Goal: Task Accomplishment & Management: Manage account settings

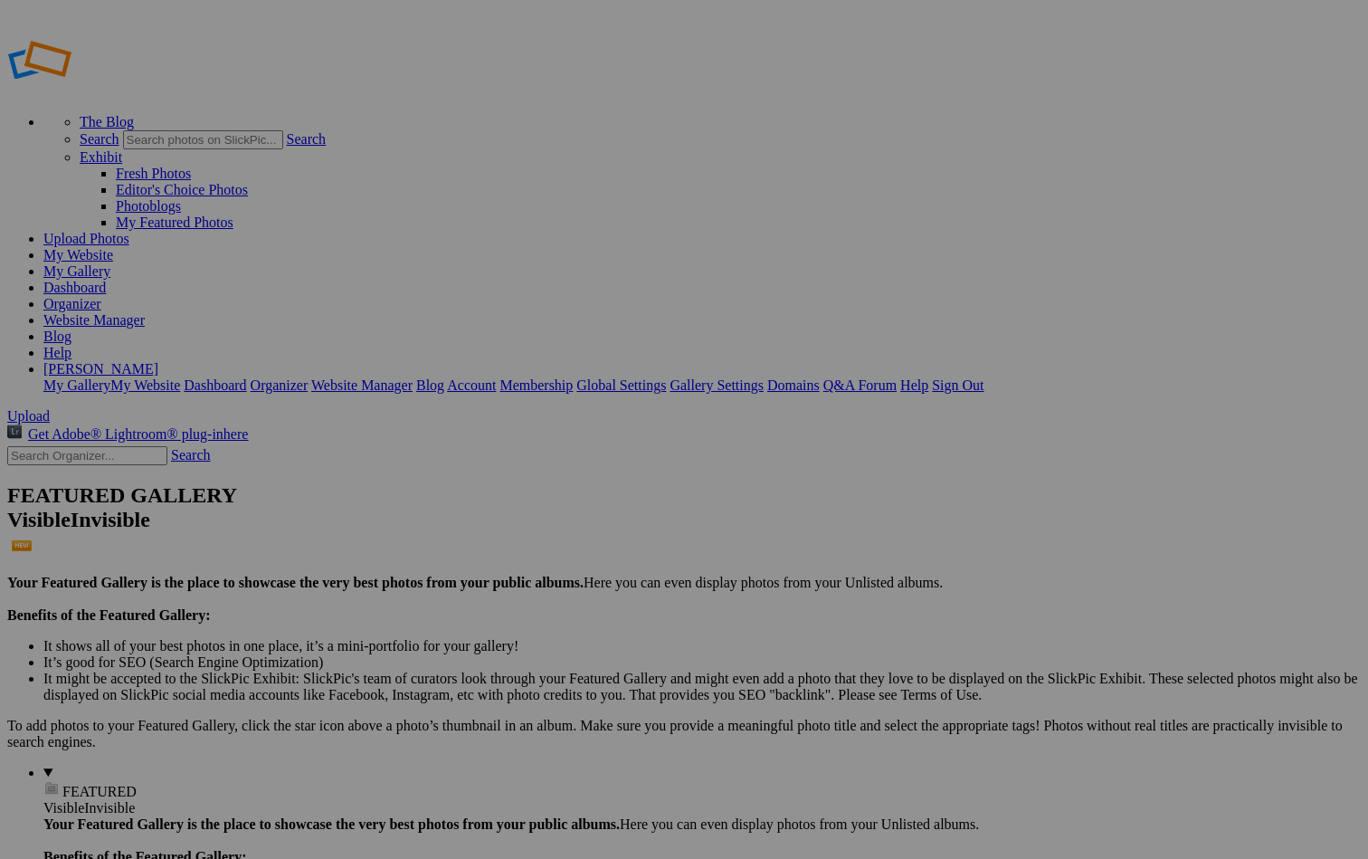
type input "[GEOGRAPHIC_DATA], [US_STATE]"
click at [522, 520] on span "Create" at bounding box center [503, 527] width 38 height 15
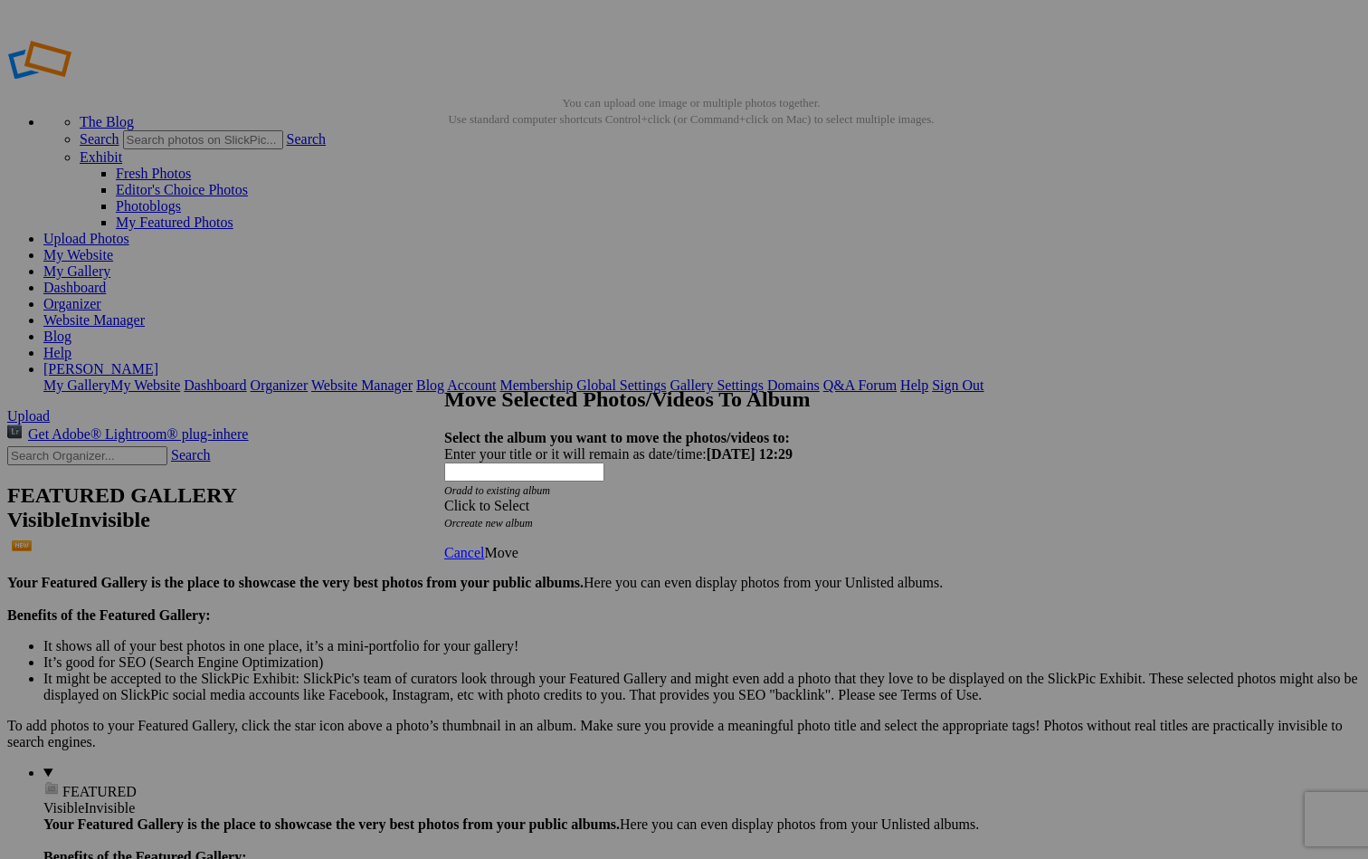
click at [484, 545] on span "Cancel" at bounding box center [464, 552] width 40 height 15
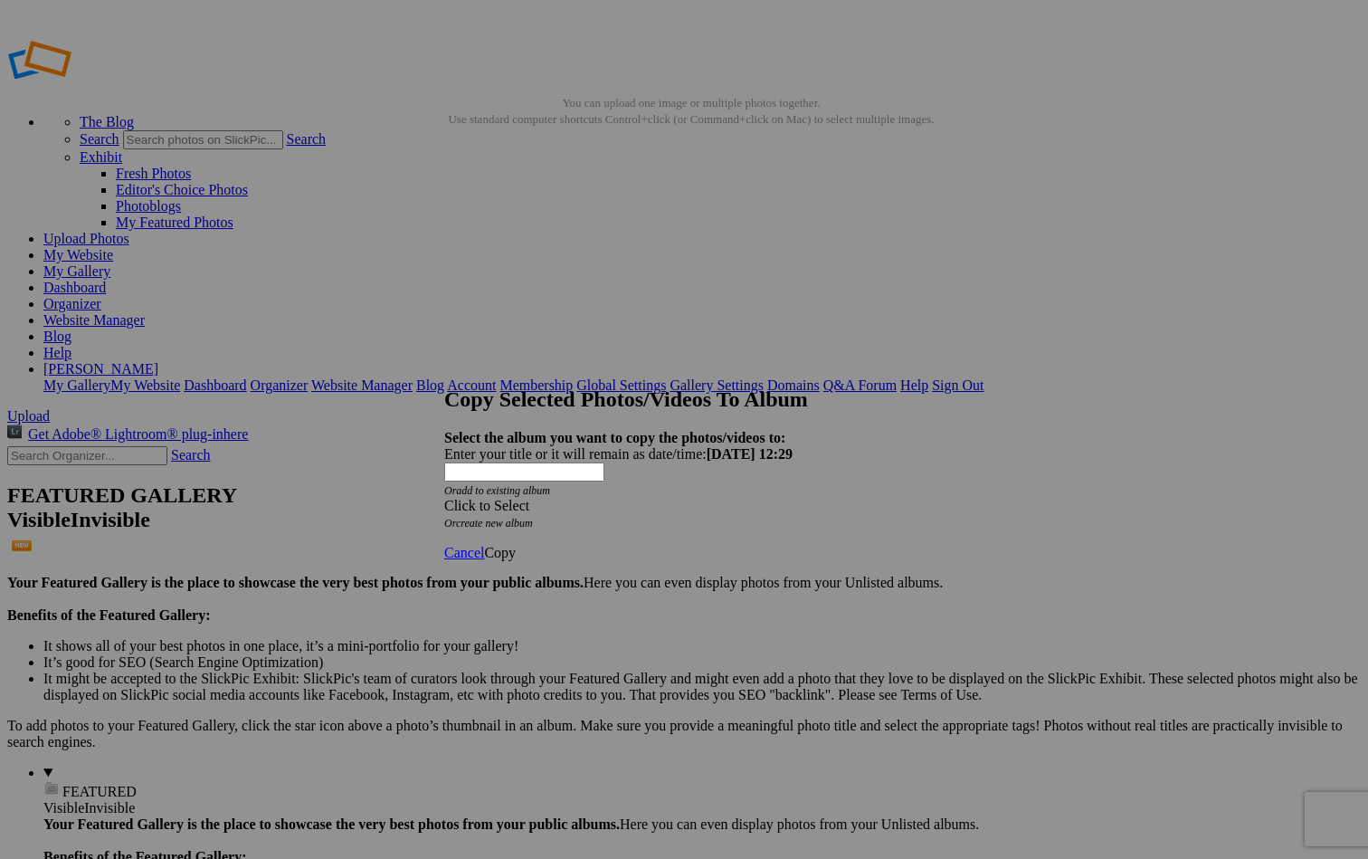
click at [673, 498] on div "Click to Select" at bounding box center [684, 506] width 480 height 16
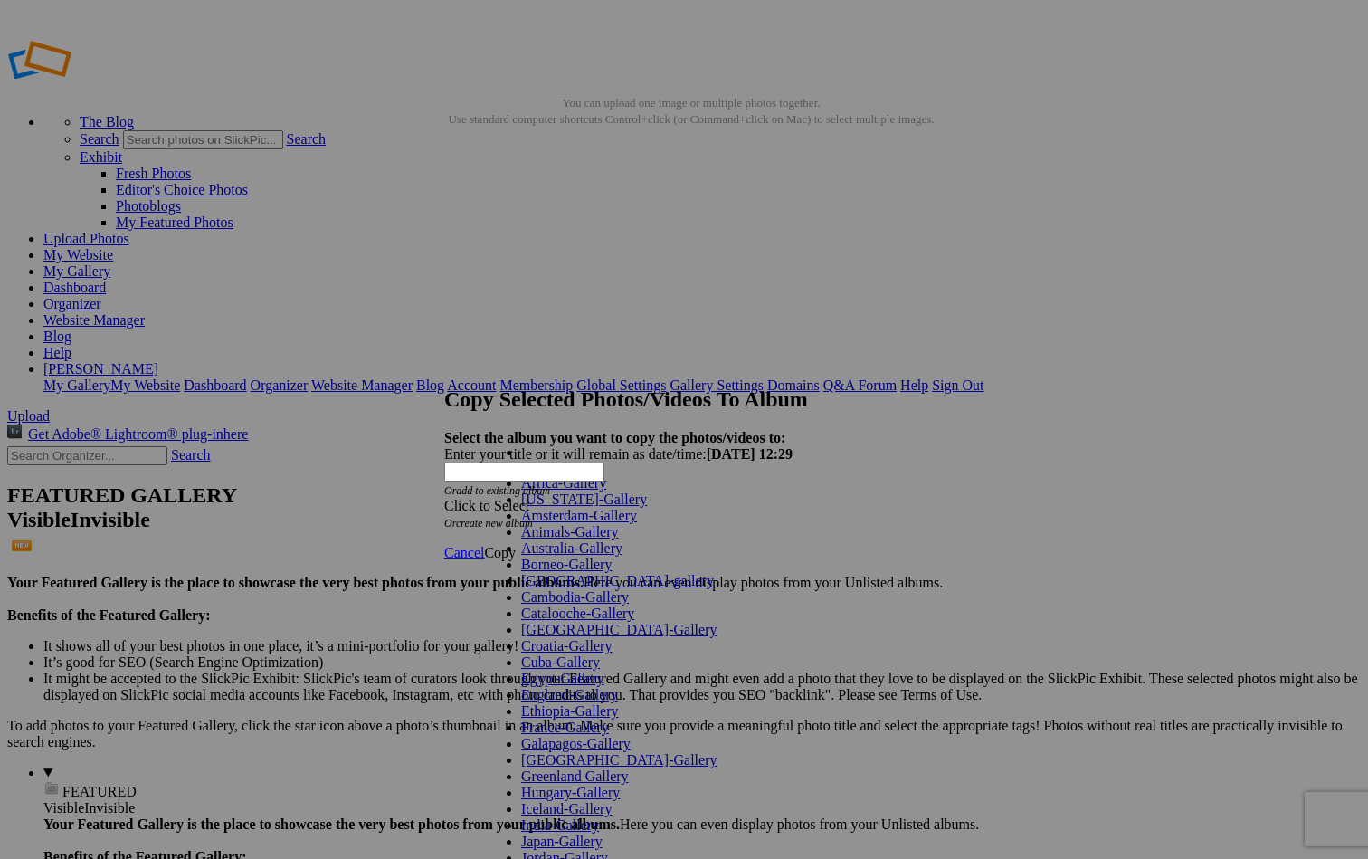
scroll to position [623, 0]
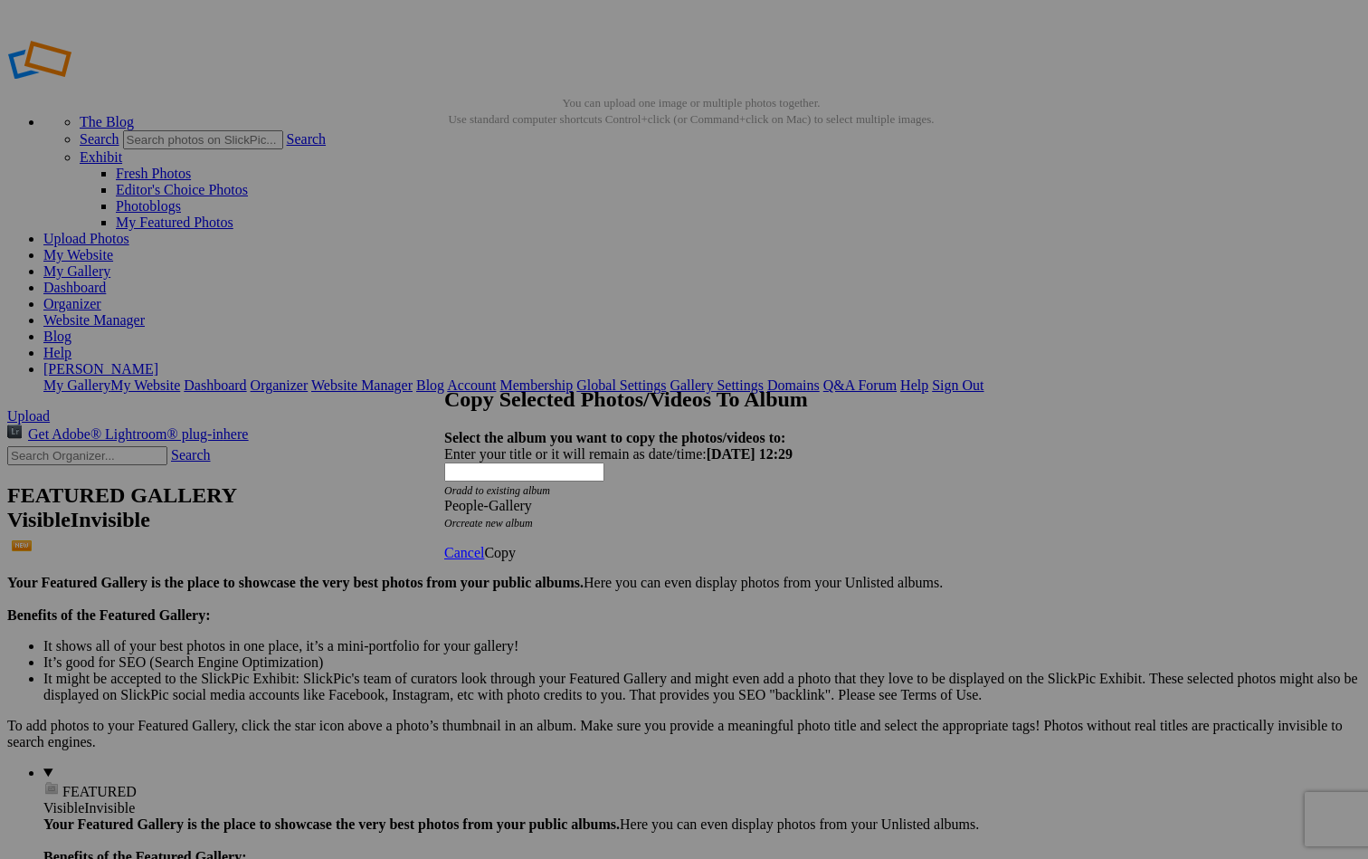
click at [516, 545] on span "Copy" at bounding box center [500, 552] width 32 height 15
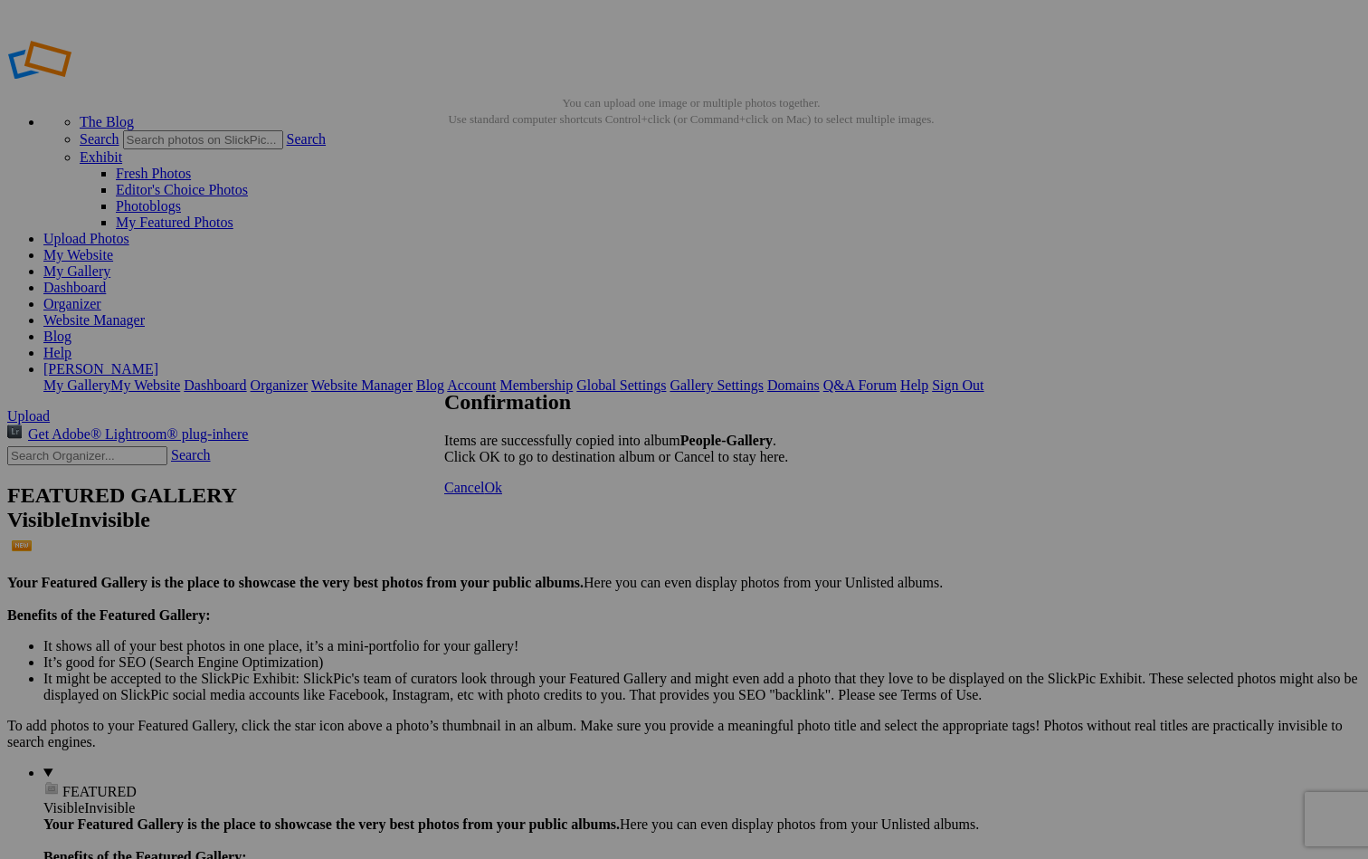
click at [502, 495] on span "Ok" at bounding box center [493, 487] width 18 height 15
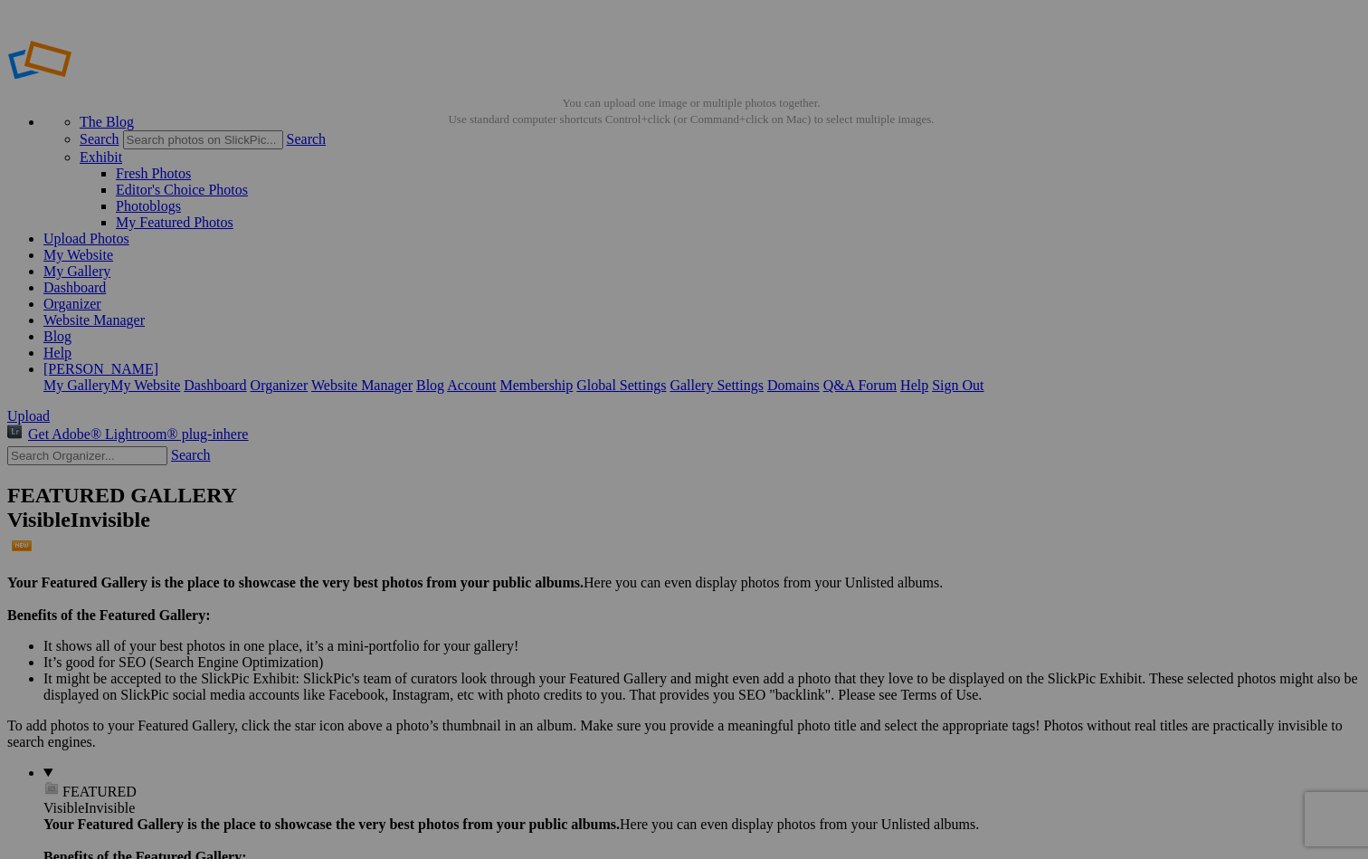
scroll to position [6, 0]
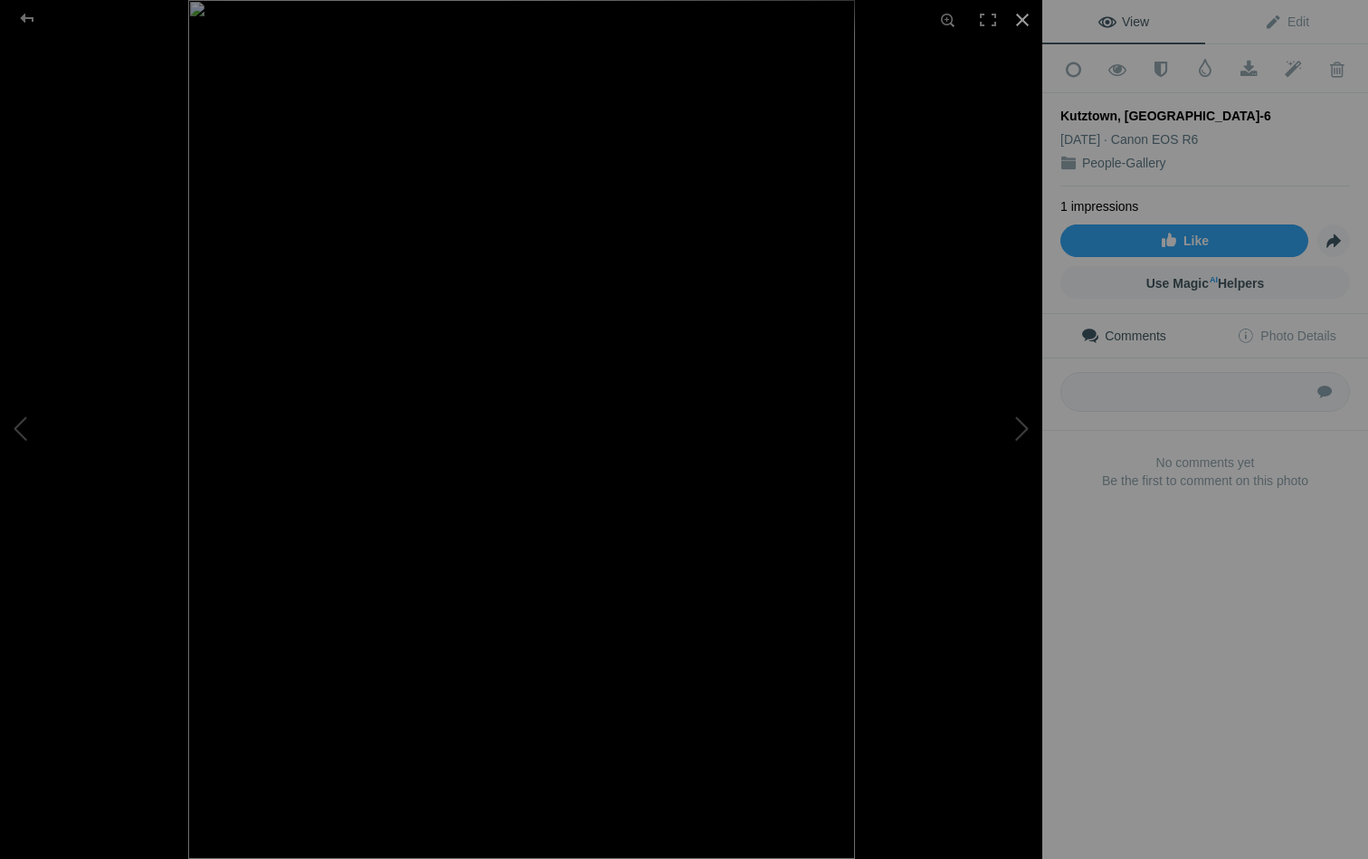
click at [1022, 13] on div at bounding box center [1023, 20] width 40 height 40
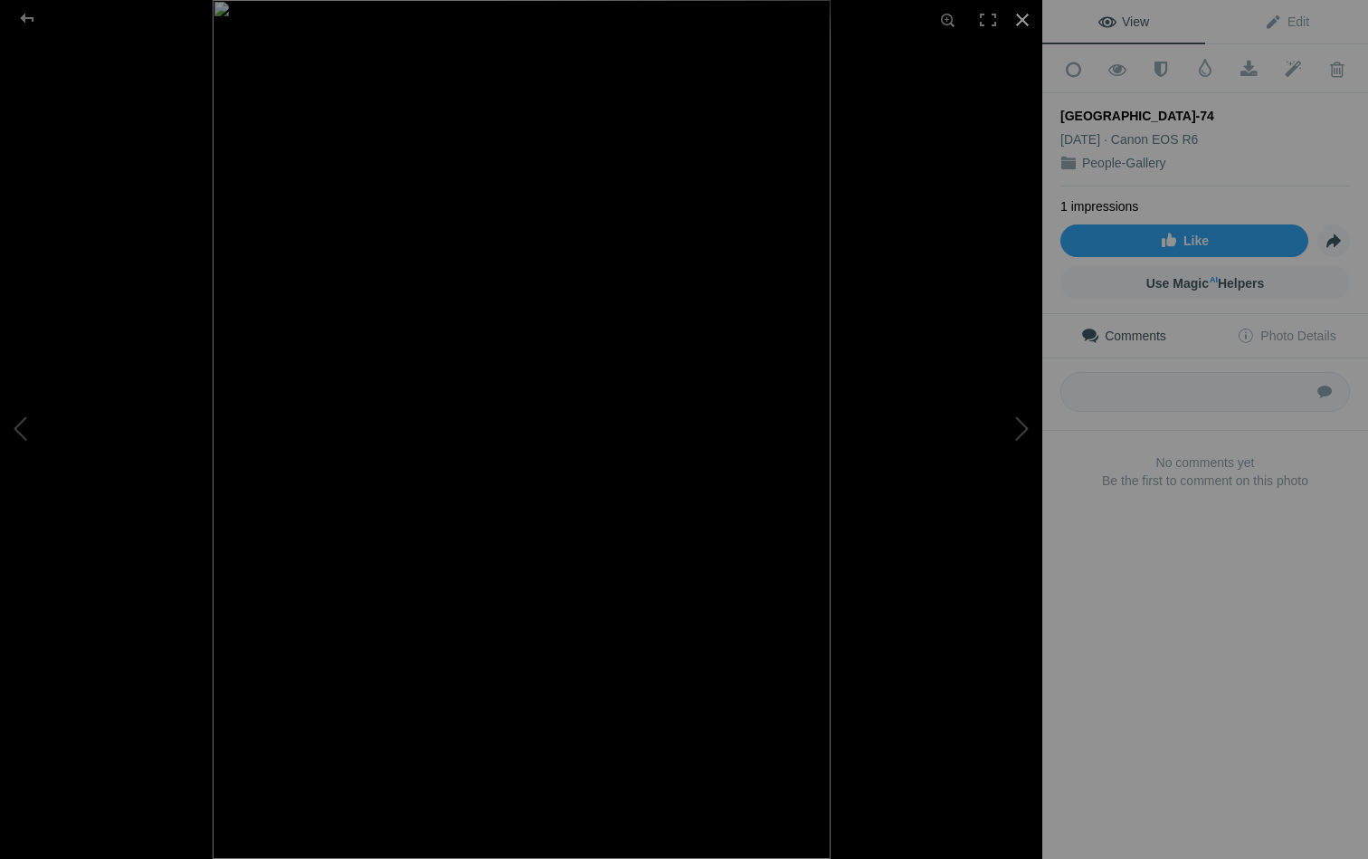
click at [1017, 16] on div at bounding box center [1023, 20] width 40 height 40
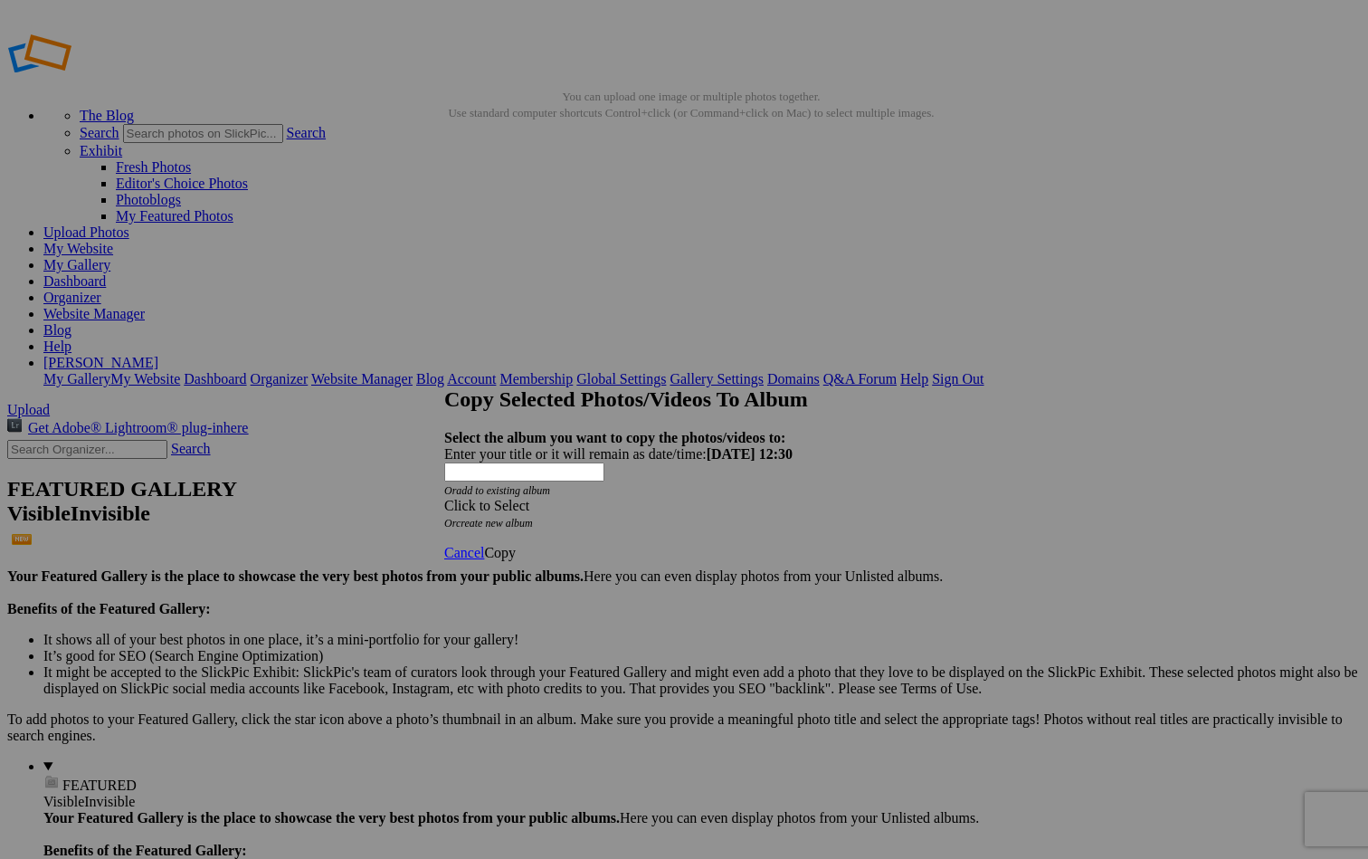
click at [594, 498] on div "Click to Select" at bounding box center [684, 506] width 480 height 16
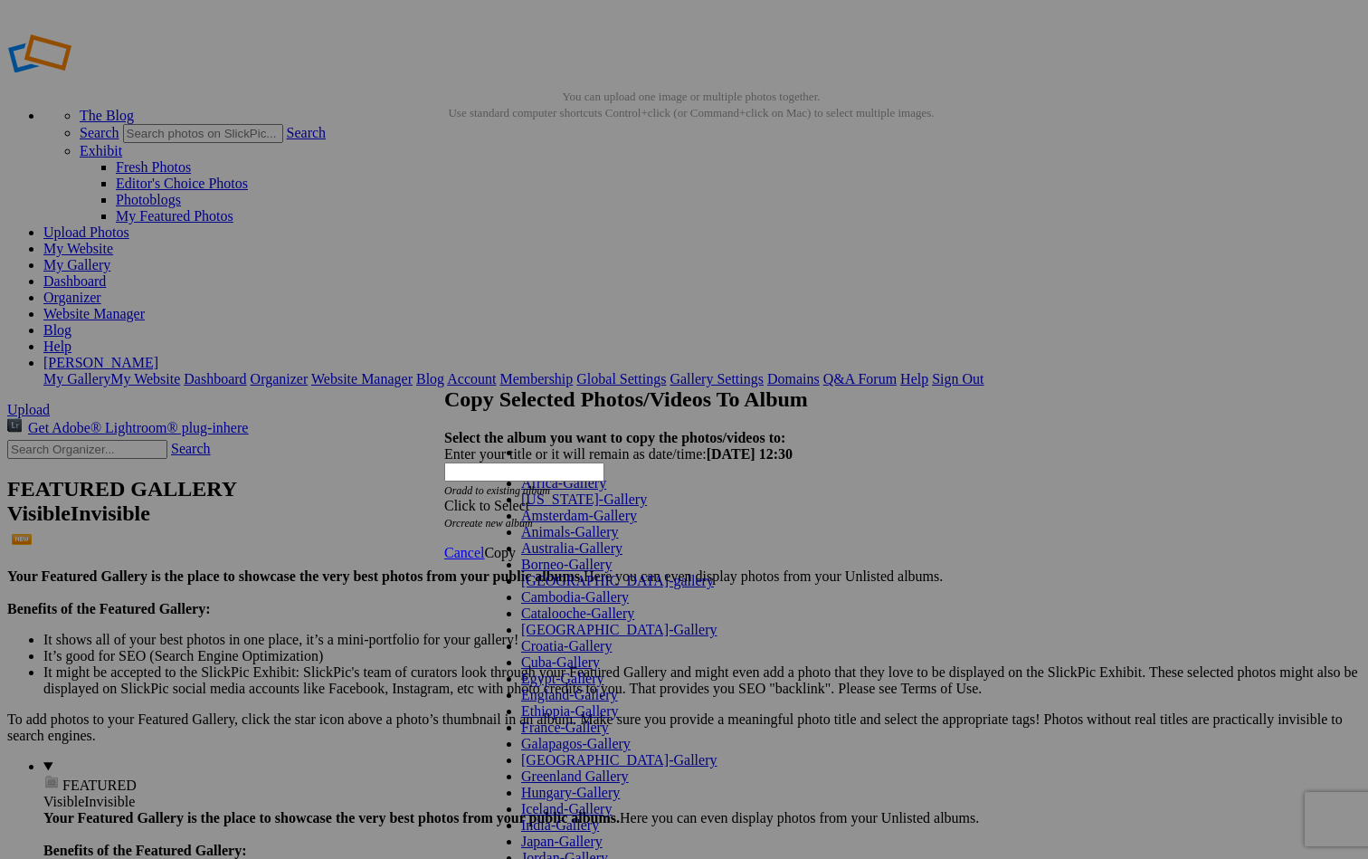
scroll to position [822, 0]
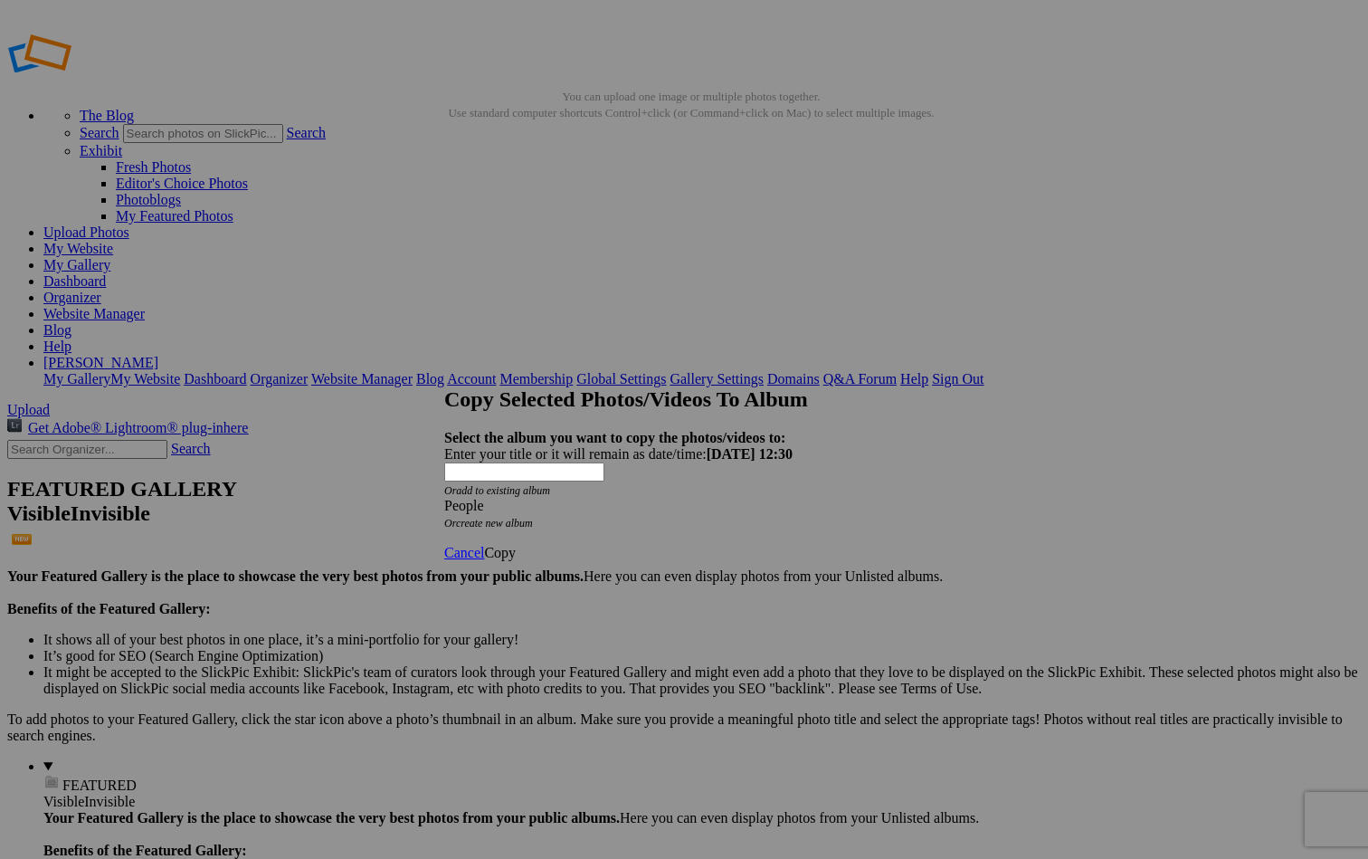
click at [516, 545] on span "Copy" at bounding box center [500, 552] width 32 height 15
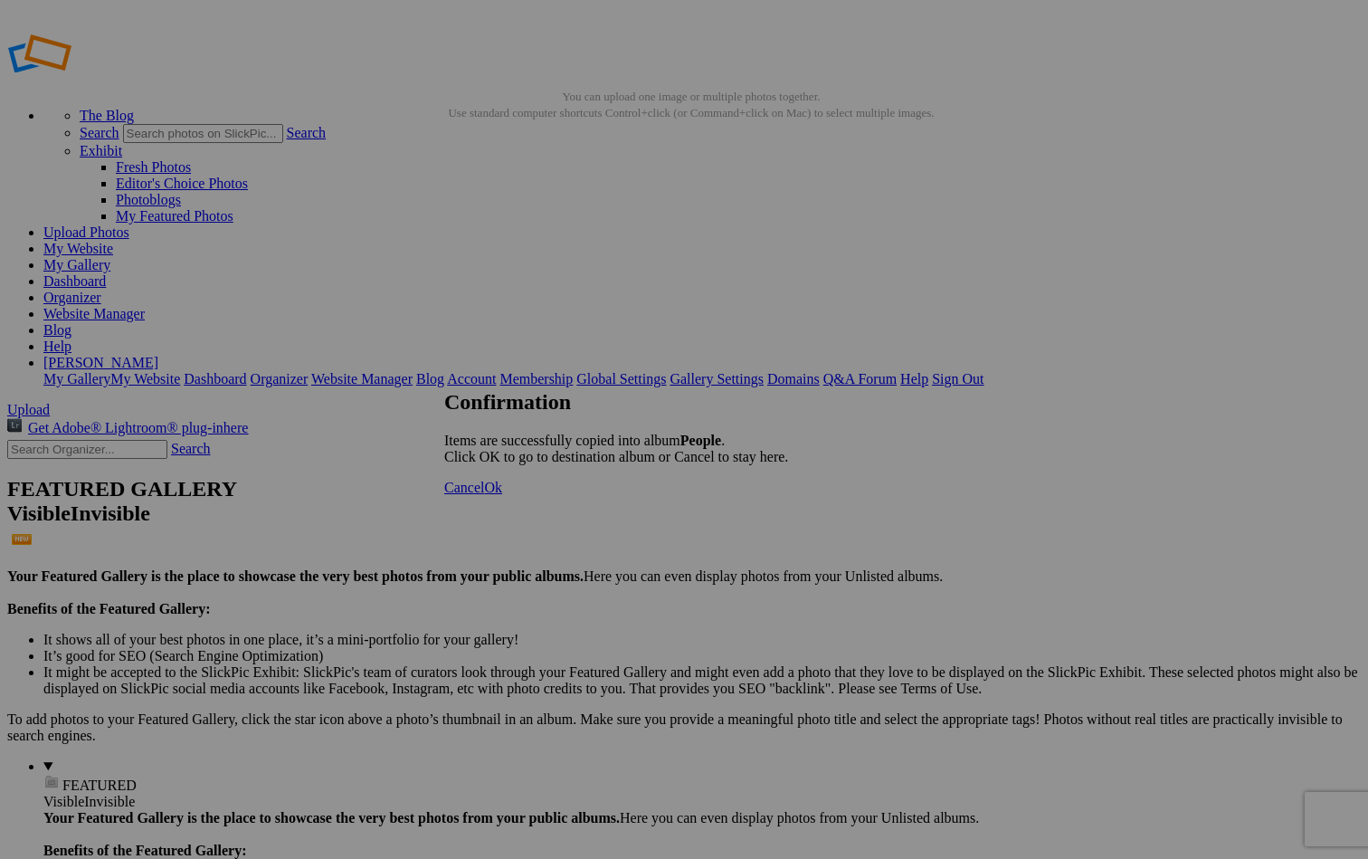
click at [484, 495] on span "Cancel" at bounding box center [464, 487] width 40 height 15
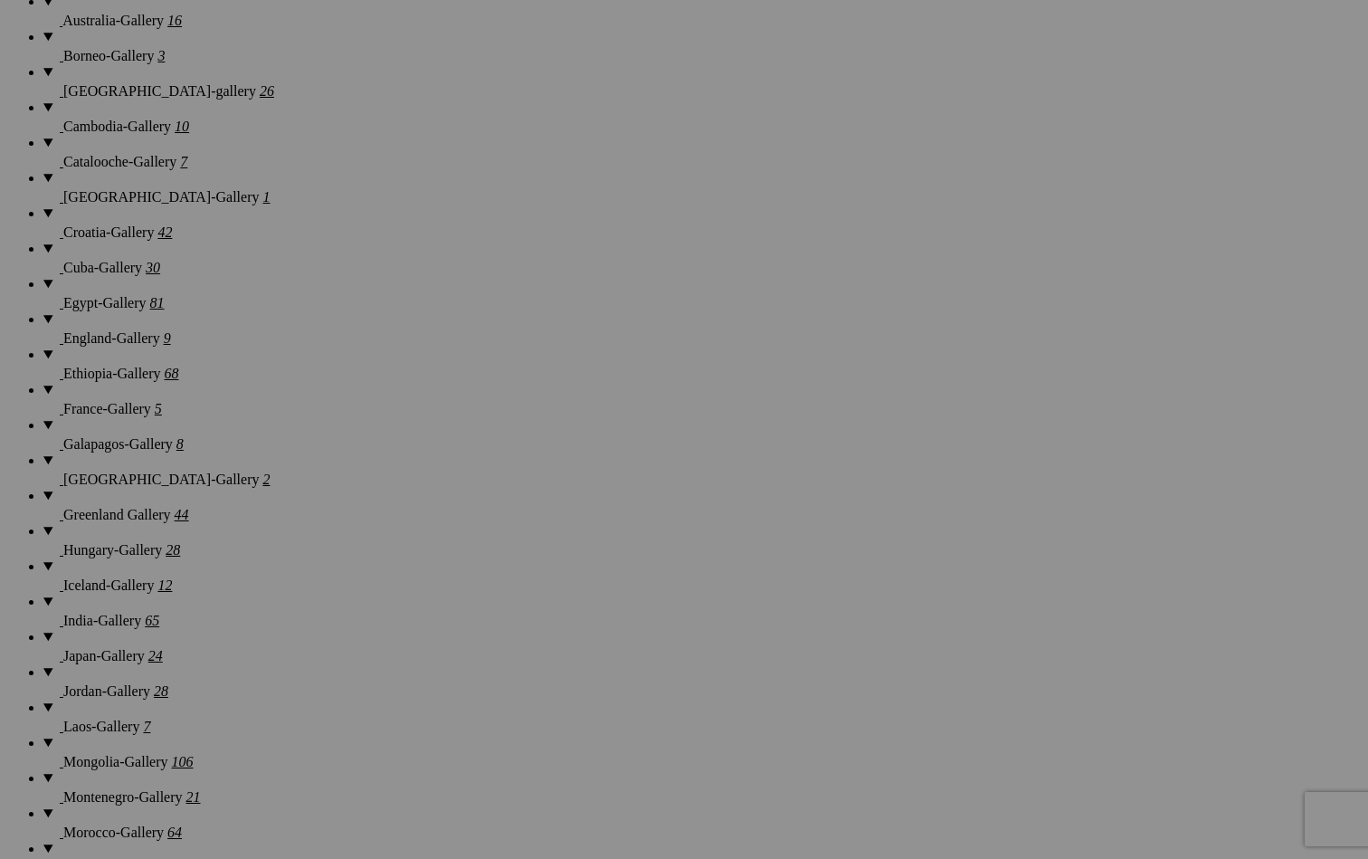
scroll to position [1648, 0]
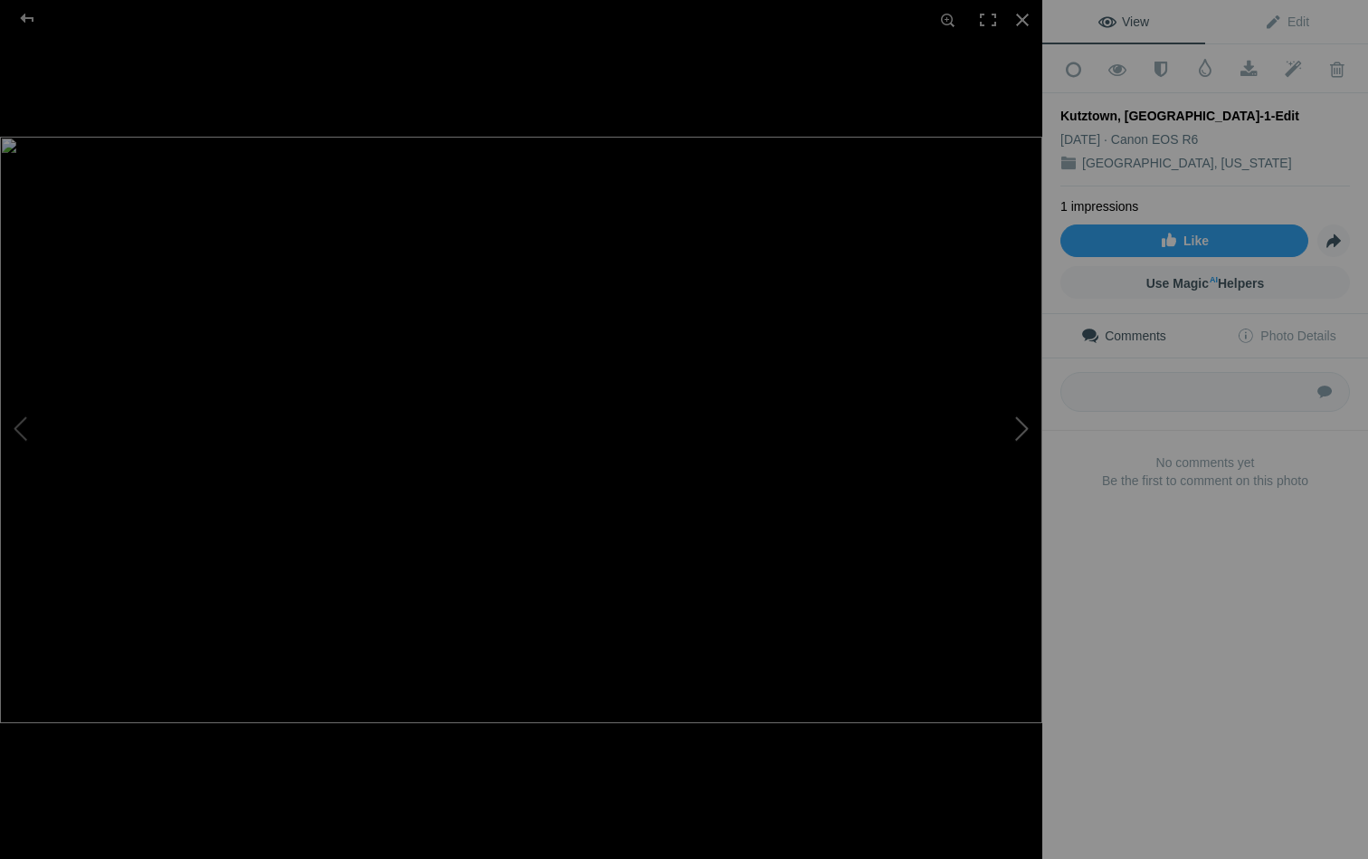
click at [1022, 429] on button at bounding box center [975, 429] width 136 height 309
click at [1022, 428] on button at bounding box center [975, 429] width 136 height 309
click at [18, 430] on button at bounding box center [68, 429] width 136 height 309
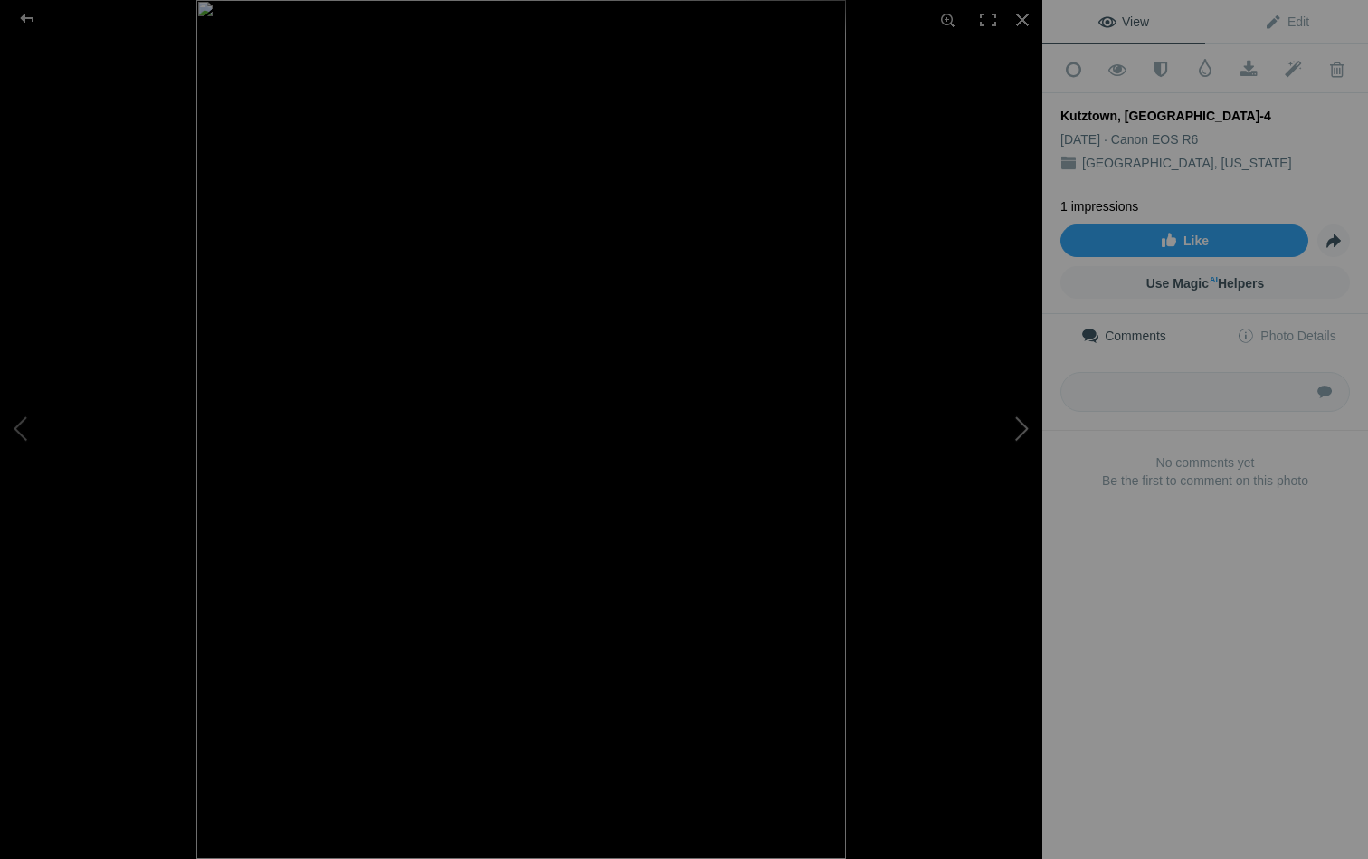
click at [1016, 423] on button at bounding box center [975, 429] width 136 height 309
click at [25, 429] on button at bounding box center [68, 429] width 136 height 309
click at [1020, 423] on button at bounding box center [975, 429] width 136 height 309
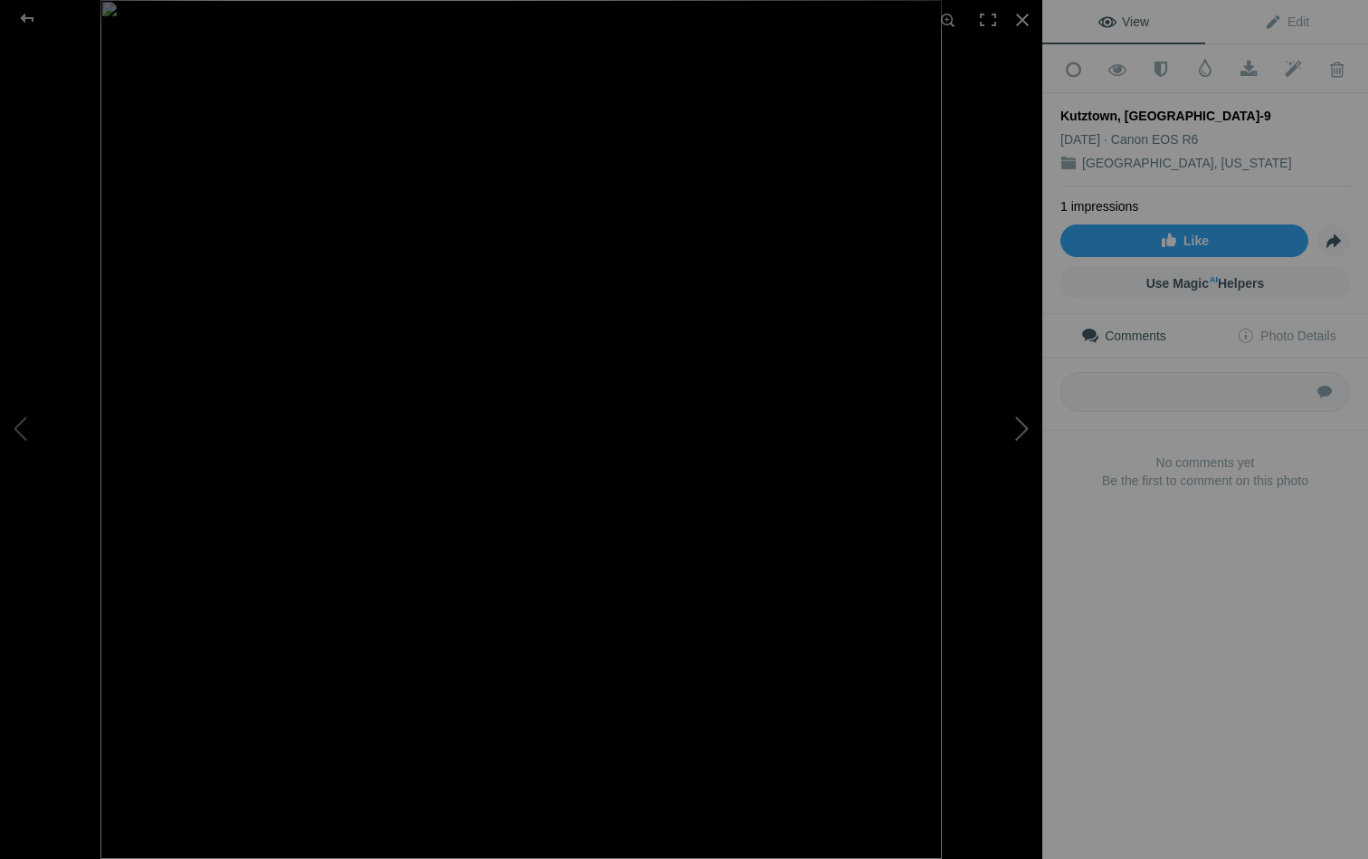
click at [1020, 422] on button at bounding box center [975, 429] width 136 height 309
click at [1020, 421] on button at bounding box center [975, 429] width 136 height 309
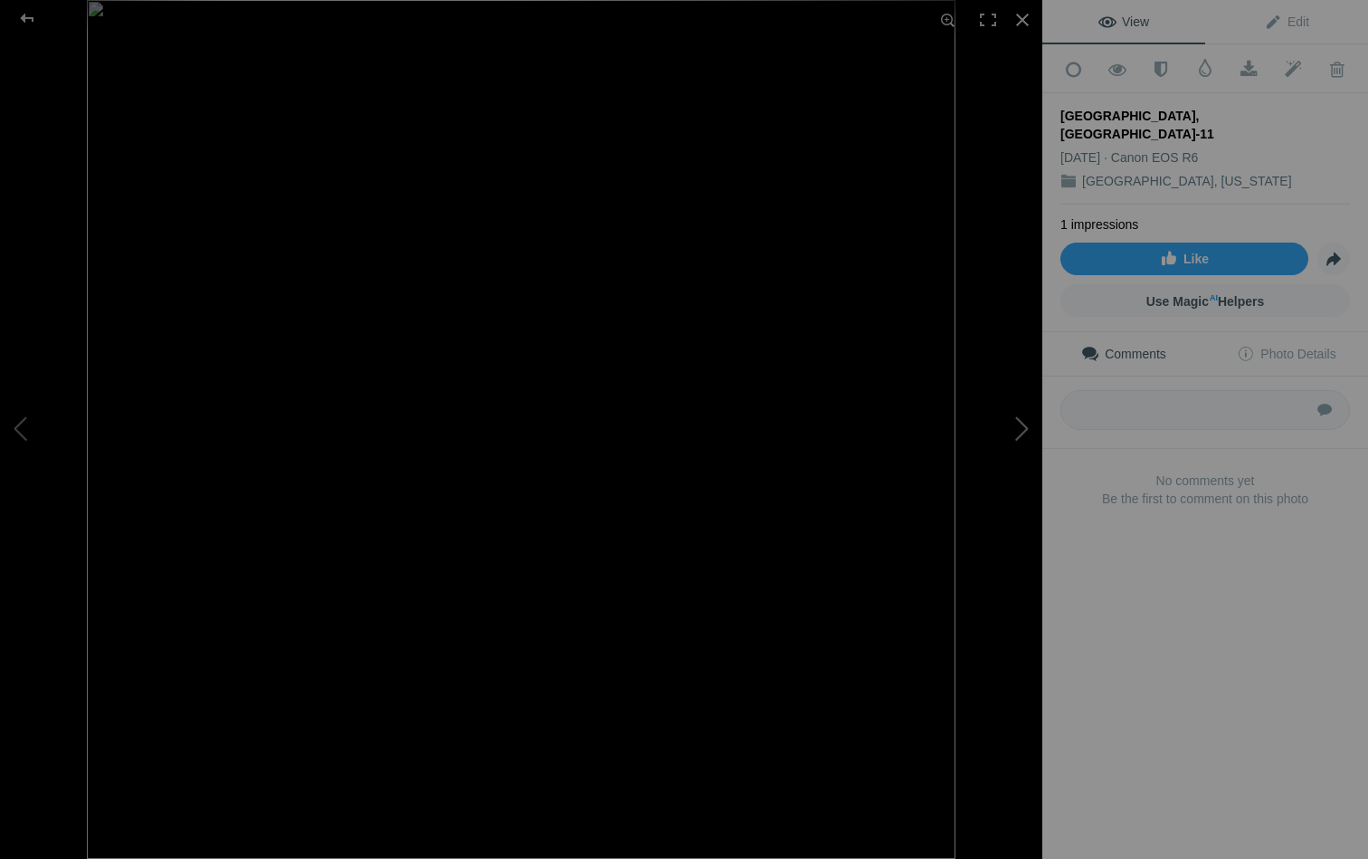
click at [1020, 420] on button at bounding box center [975, 429] width 136 height 309
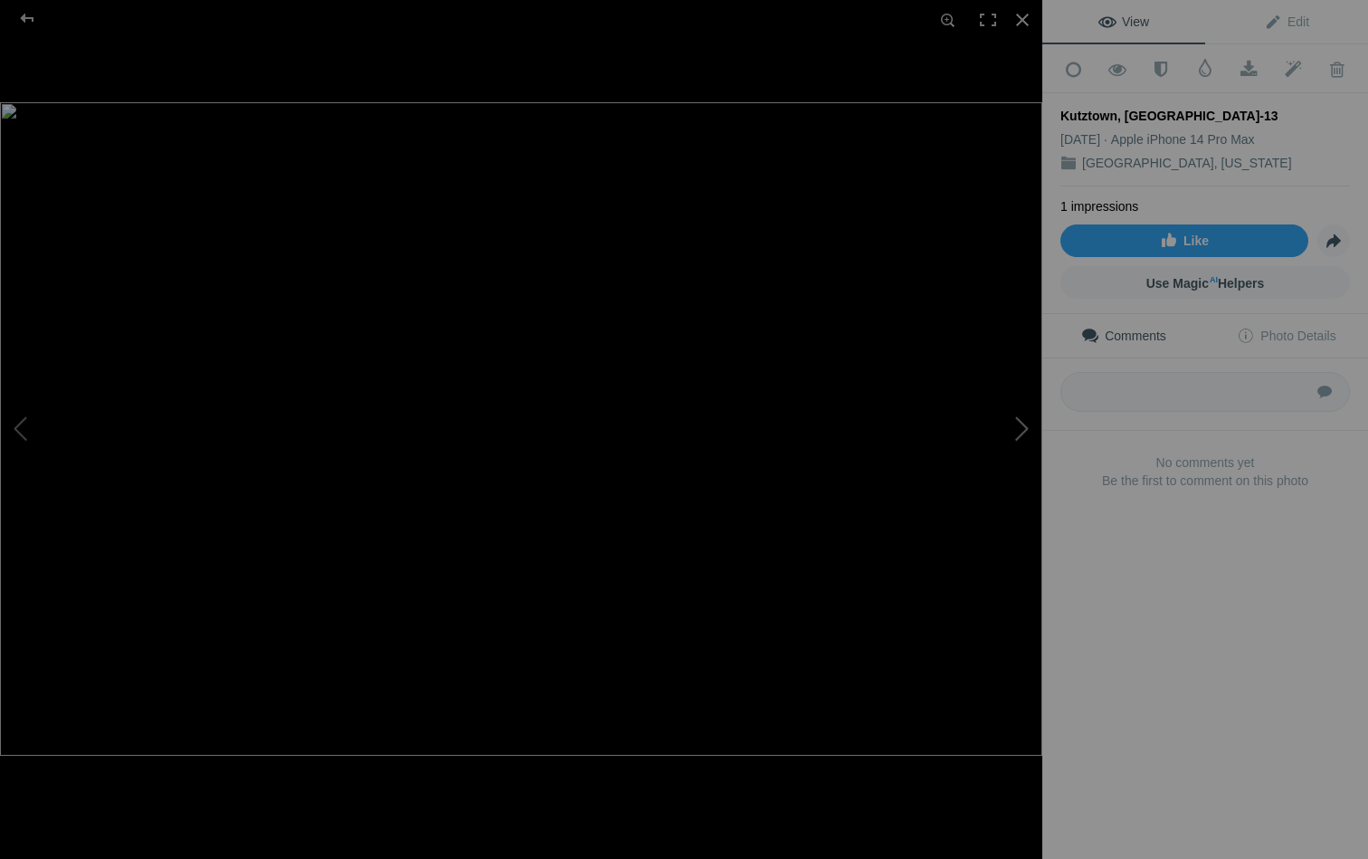
click at [1020, 420] on button at bounding box center [975, 429] width 136 height 309
click at [1021, 18] on div at bounding box center [1023, 20] width 40 height 40
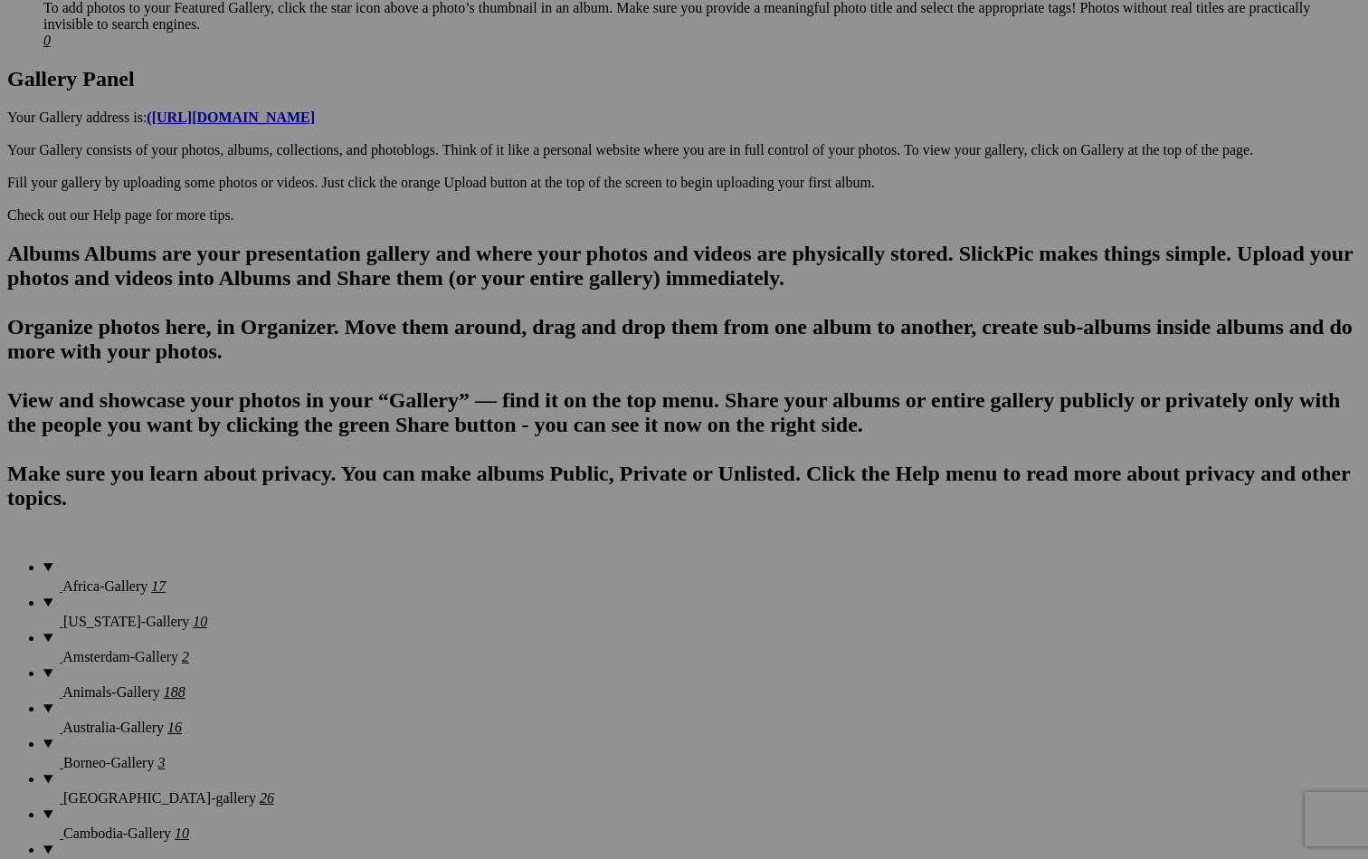
scroll to position [841, 0]
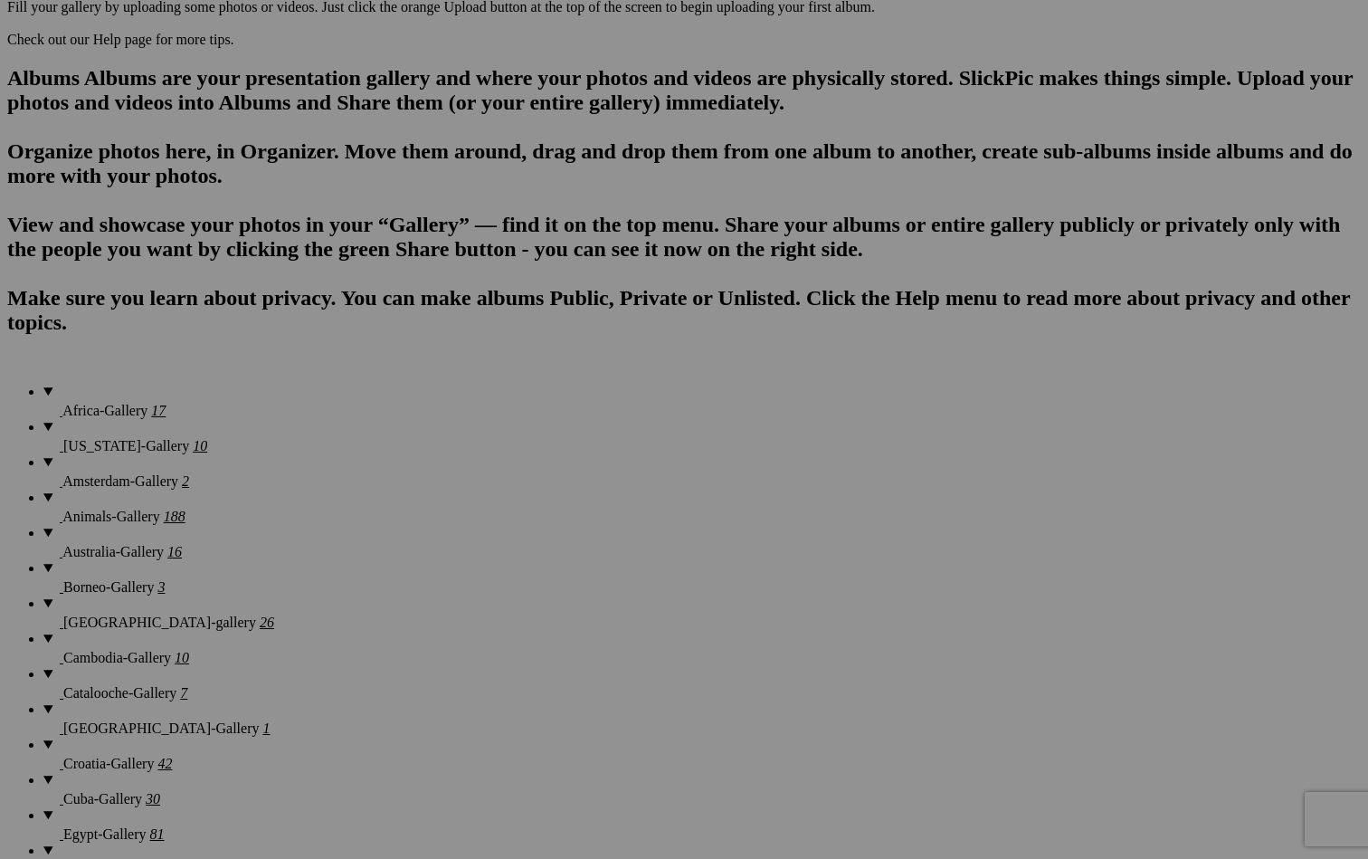
scroll to position [1105, 0]
click at [539, 454] on input "Kutztown,Pennsylvania" at bounding box center [542, 463] width 197 height 19
type input "[GEOGRAPHIC_DATA], [US_STATE]"
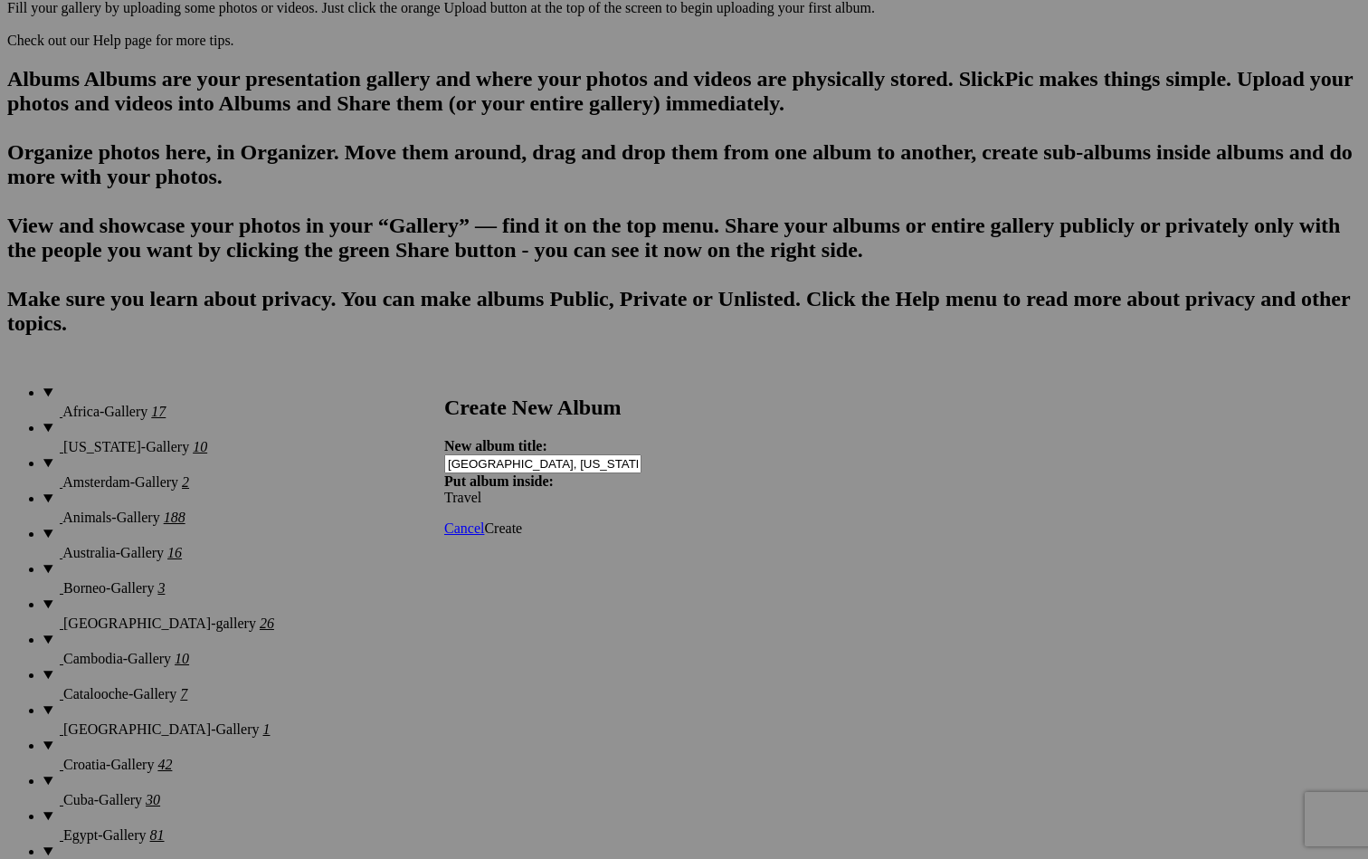
click at [522, 520] on span "Create" at bounding box center [503, 527] width 38 height 15
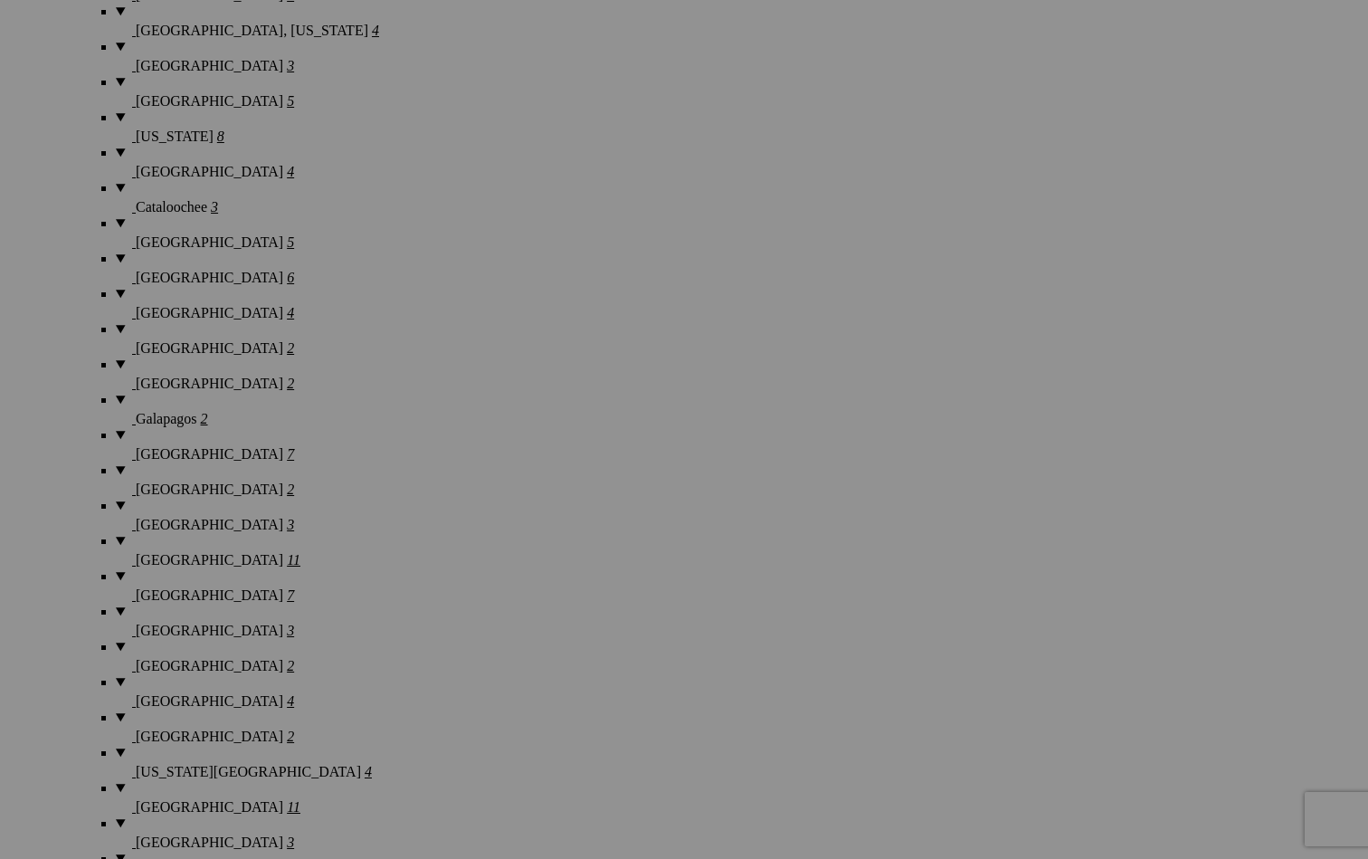
scroll to position [3113, 0]
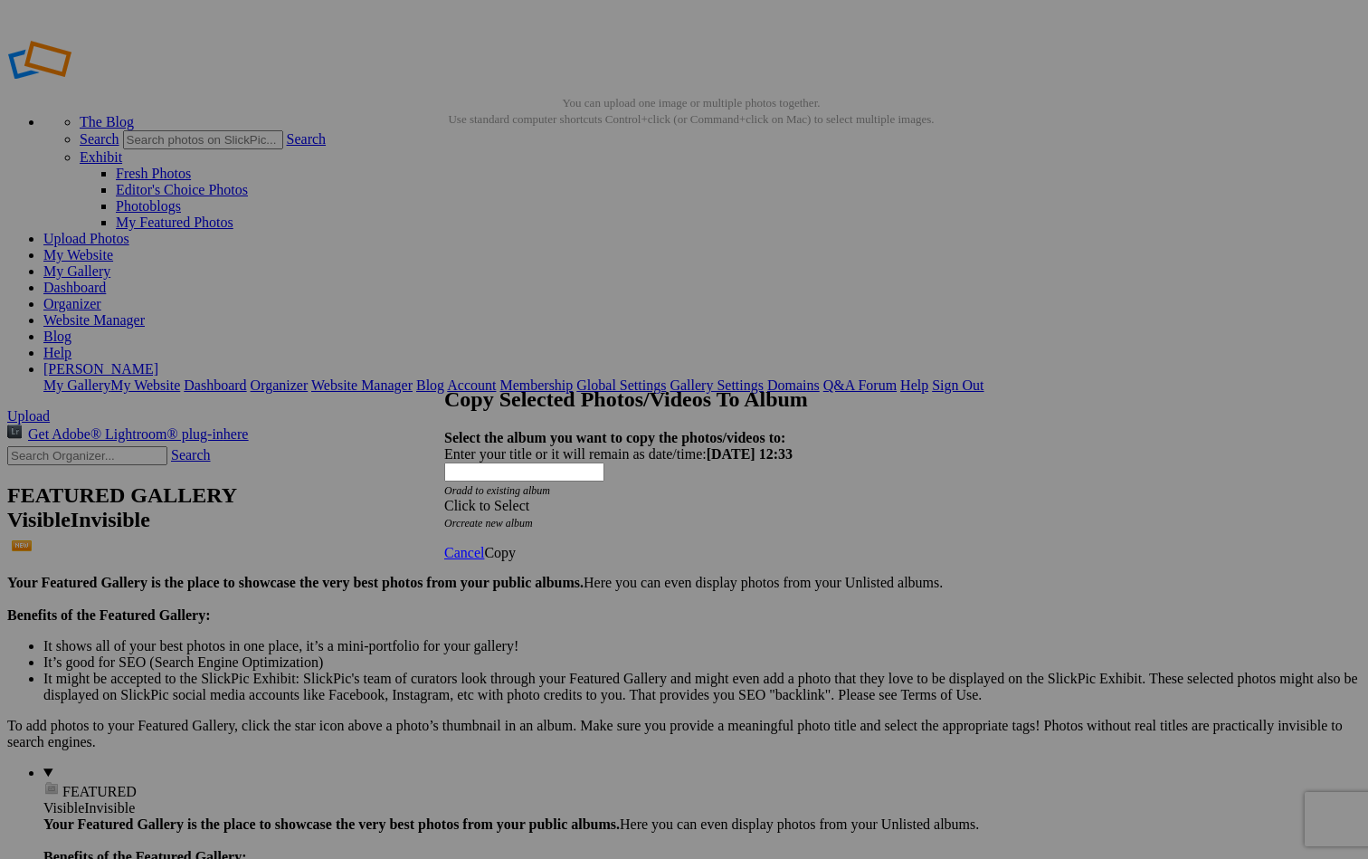
click at [728, 498] on div "Click to Select" at bounding box center [684, 506] width 480 height 16
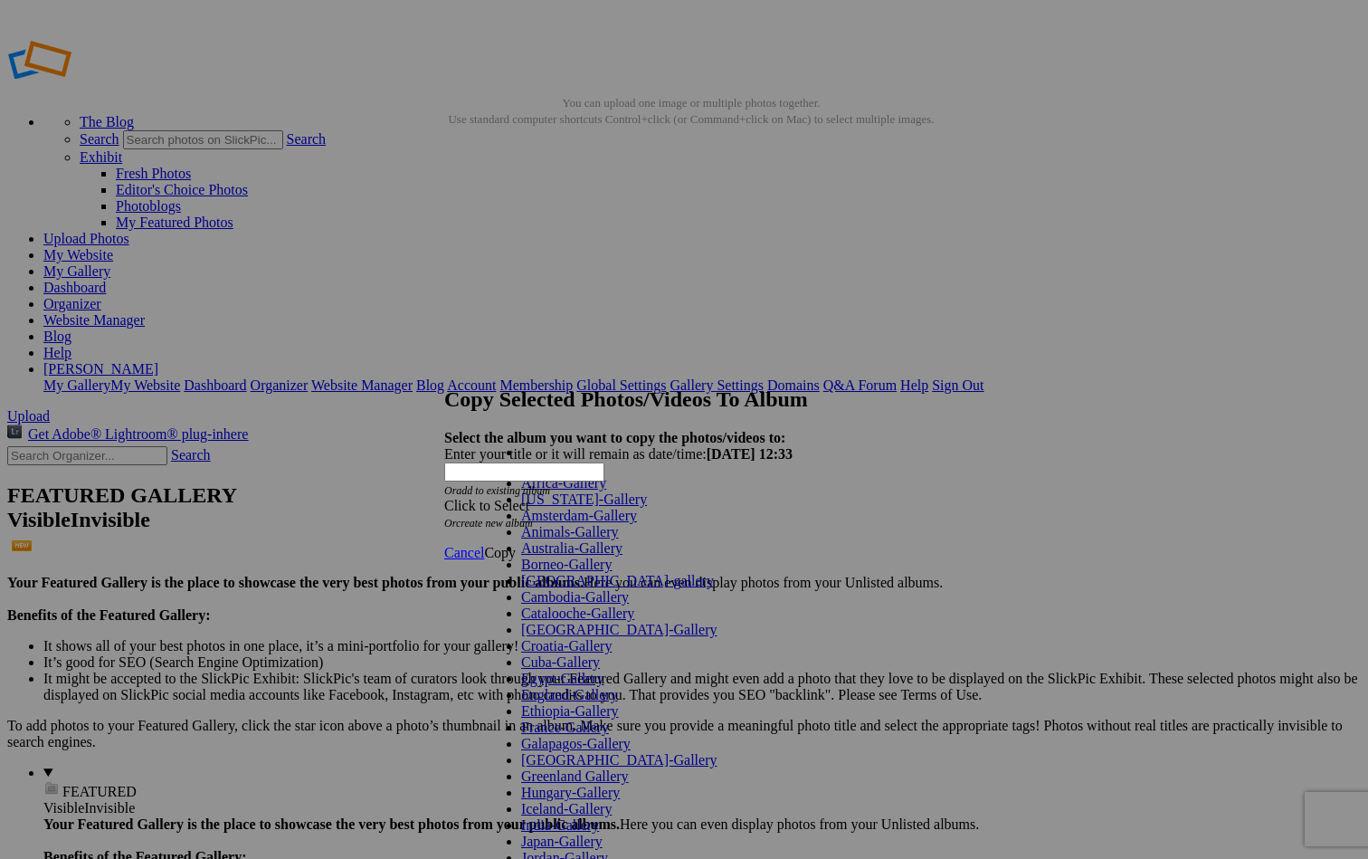
scroll to position [838, 0]
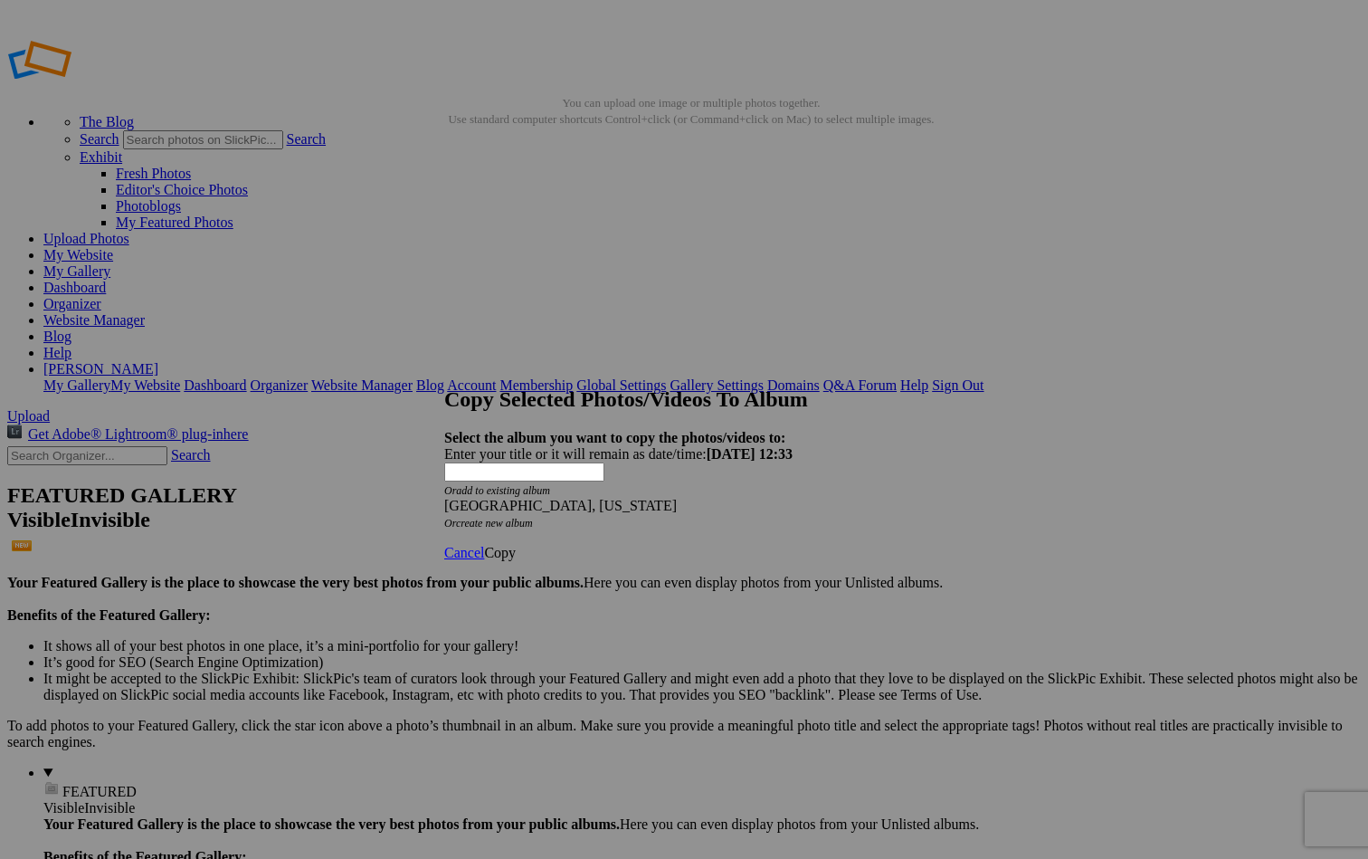
click at [516, 545] on span "Copy" at bounding box center [500, 552] width 32 height 15
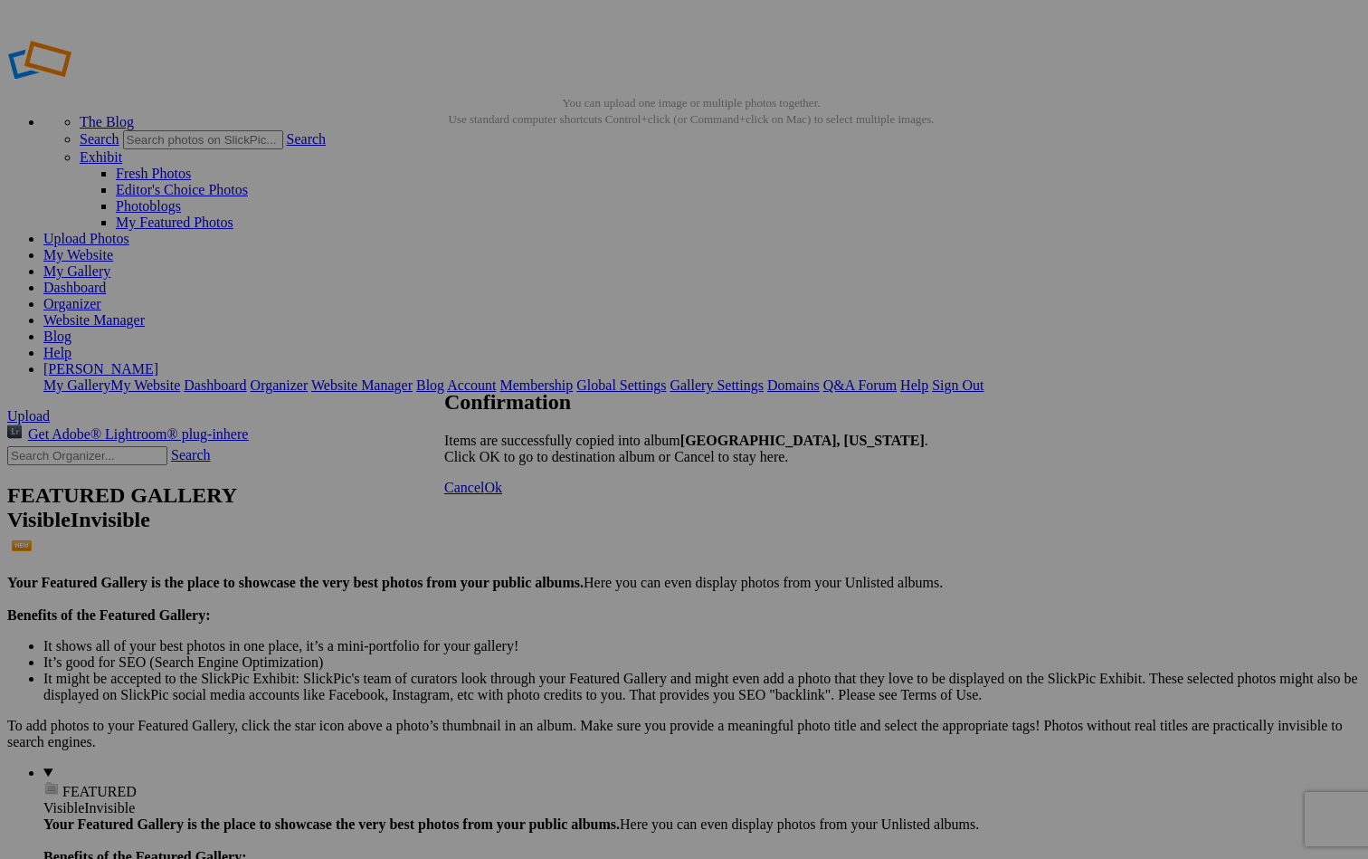
click at [502, 495] on span "Ok" at bounding box center [493, 487] width 18 height 15
